Goal: Task Accomplishment & Management: Manage account settings

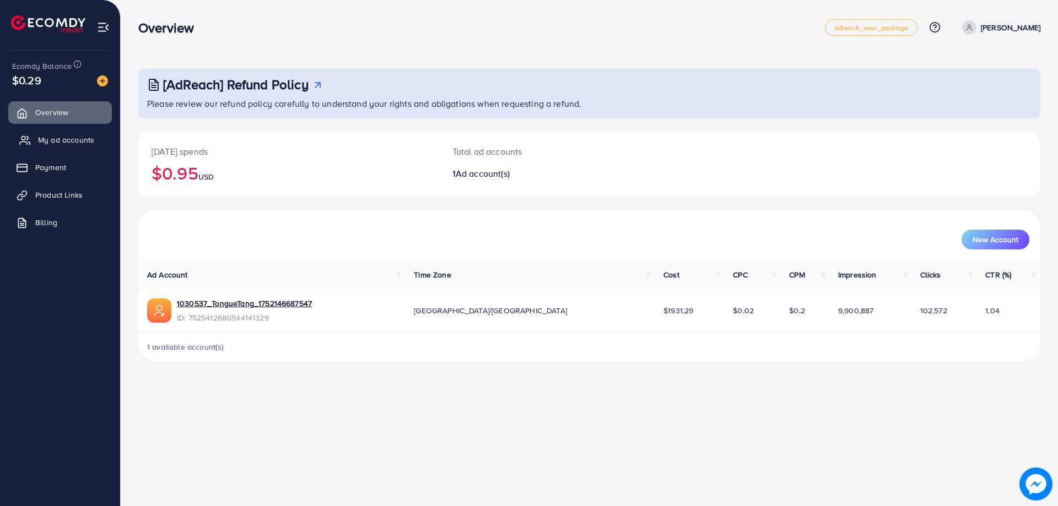
click at [41, 134] on span "My ad accounts" at bounding box center [66, 139] width 56 height 11
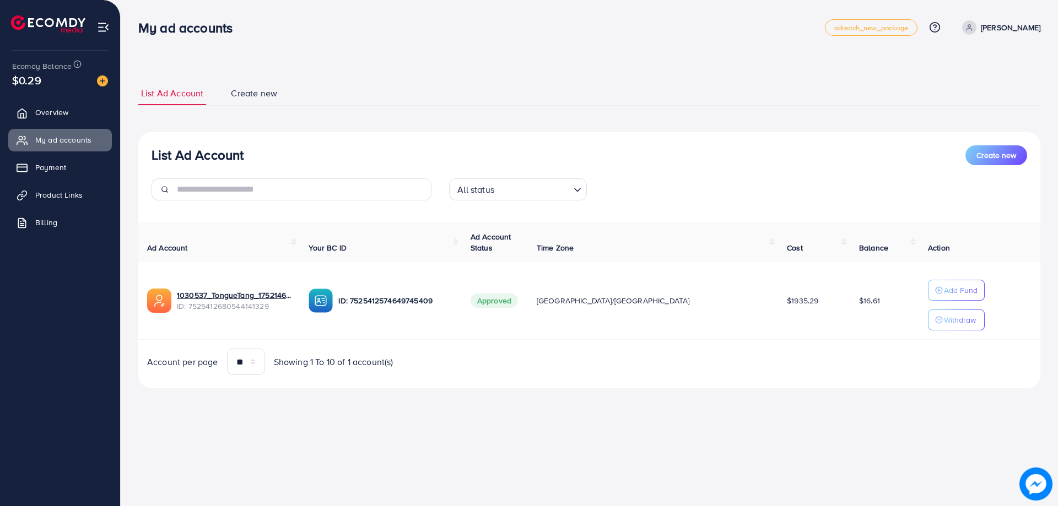
click at [249, 429] on div "My ad accounts adreach_new_package Help Center Contact Support Plans and Pricin…" at bounding box center [529, 253] width 1058 height 506
drag, startPoint x: 208, startPoint y: 84, endPoint x: 155, endPoint y: 3, distance: 96.8
click at [207, 84] on li "List Ad Account" at bounding box center [183, 94] width 90 height 24
